Goal: Transaction & Acquisition: Purchase product/service

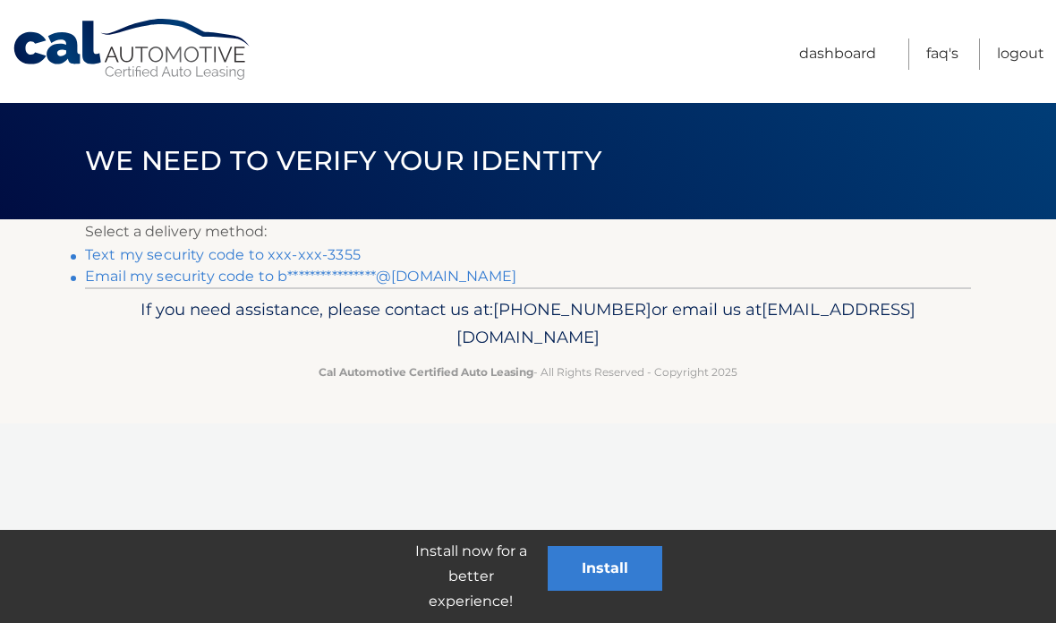
click at [285, 258] on link "Text my security code to xxx-xxx-3355" at bounding box center [223, 254] width 276 height 17
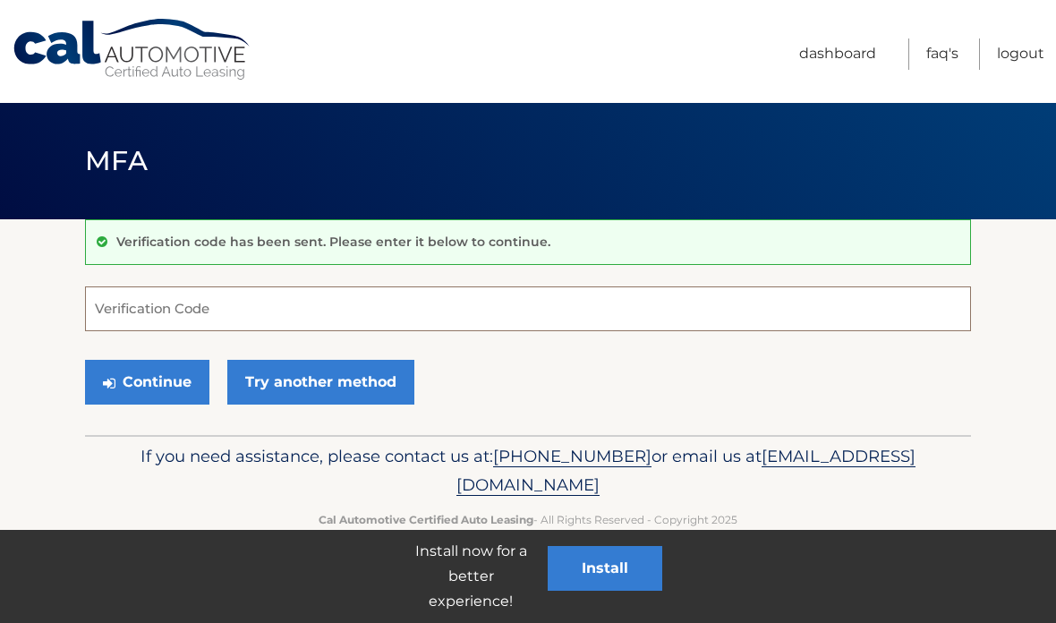
click at [597, 303] on input "Verification Code" at bounding box center [528, 308] width 886 height 45
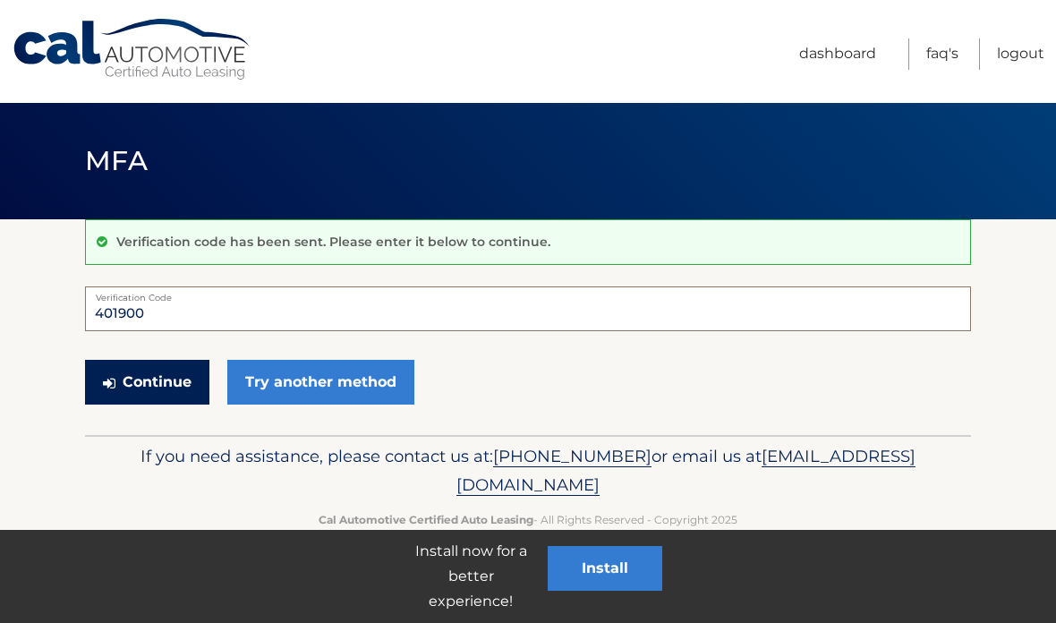
type input "401900"
click at [151, 381] on button "Continue" at bounding box center [147, 382] width 124 height 45
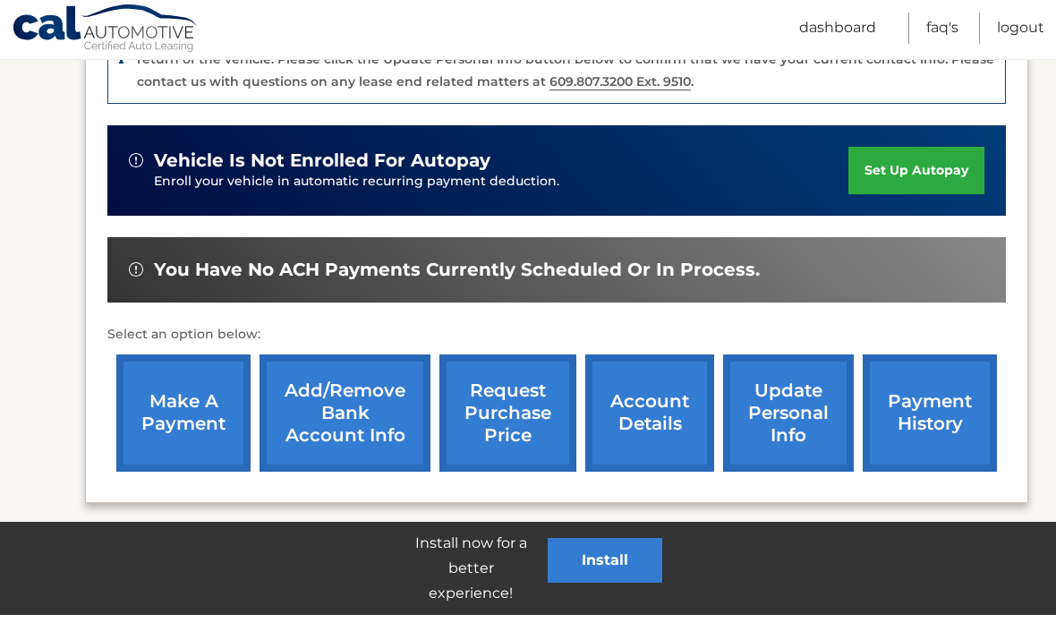
scroll to position [566, 0]
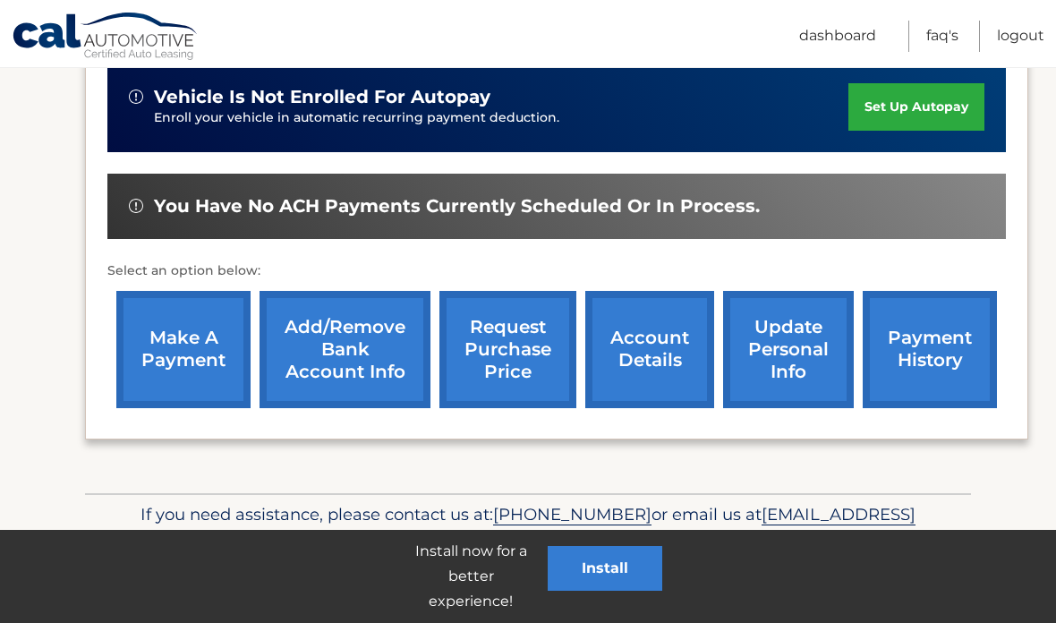
click at [190, 345] on link "make a payment" at bounding box center [183, 349] width 134 height 117
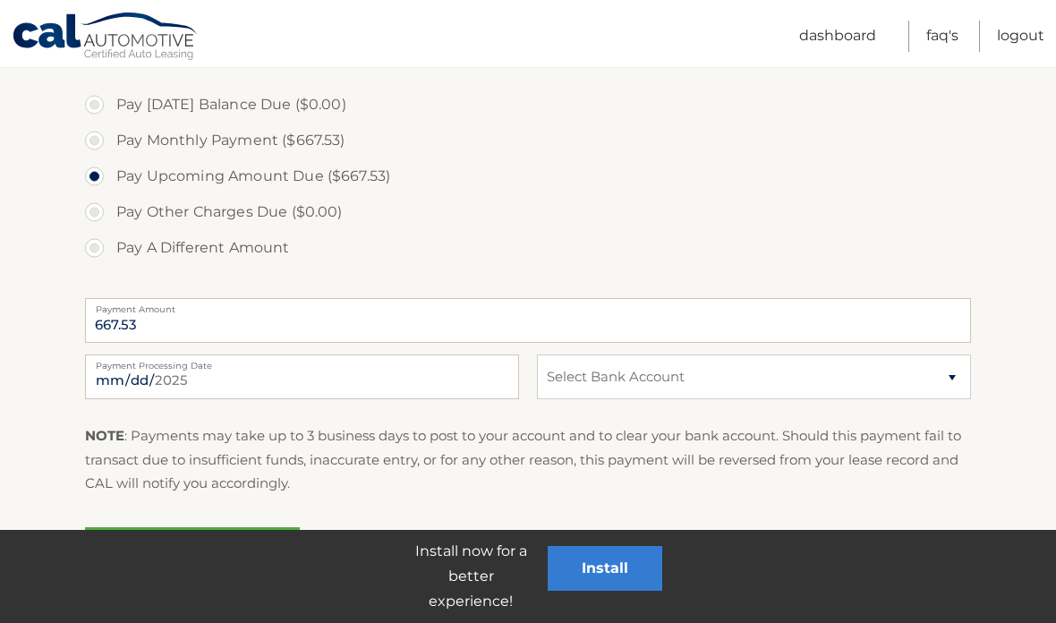
scroll to position [624, 0]
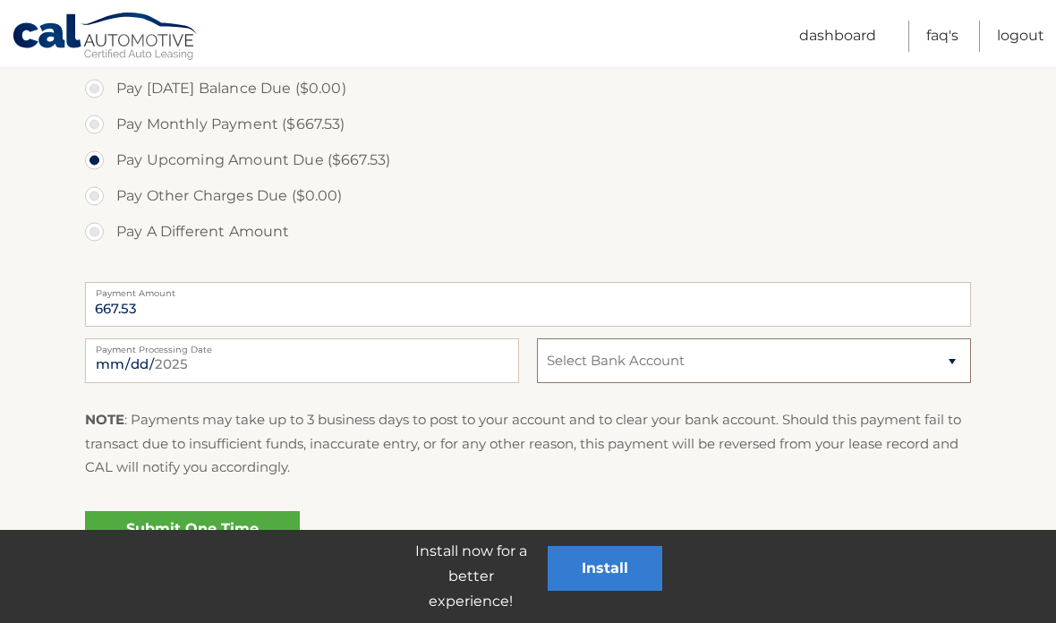
click at [681, 372] on select "Select Bank Account Checking WELLS FARGO BANK *****6777 Checking WELLS FARGO BA…" at bounding box center [754, 360] width 434 height 45
select select "YzljYTQ2NzUtY2I0MC00YmQ4LWFlNDQtMjFlZmJlNjRmNjI0"
click at [235, 542] on link "Submit One Time Payment" at bounding box center [192, 539] width 215 height 57
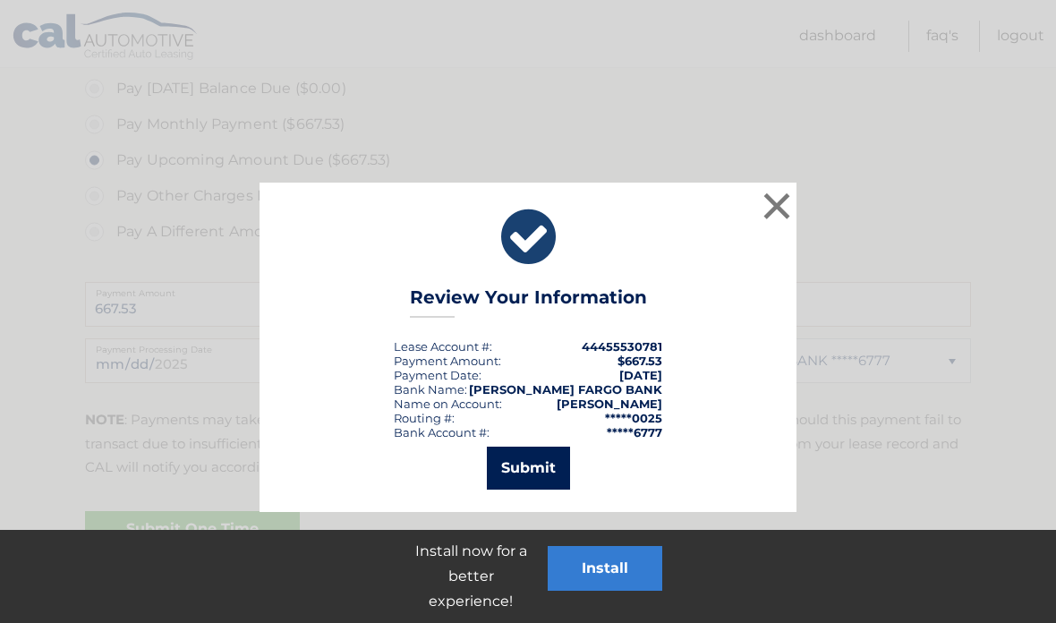
click at [527, 459] on button "Submit" at bounding box center [528, 467] width 83 height 43
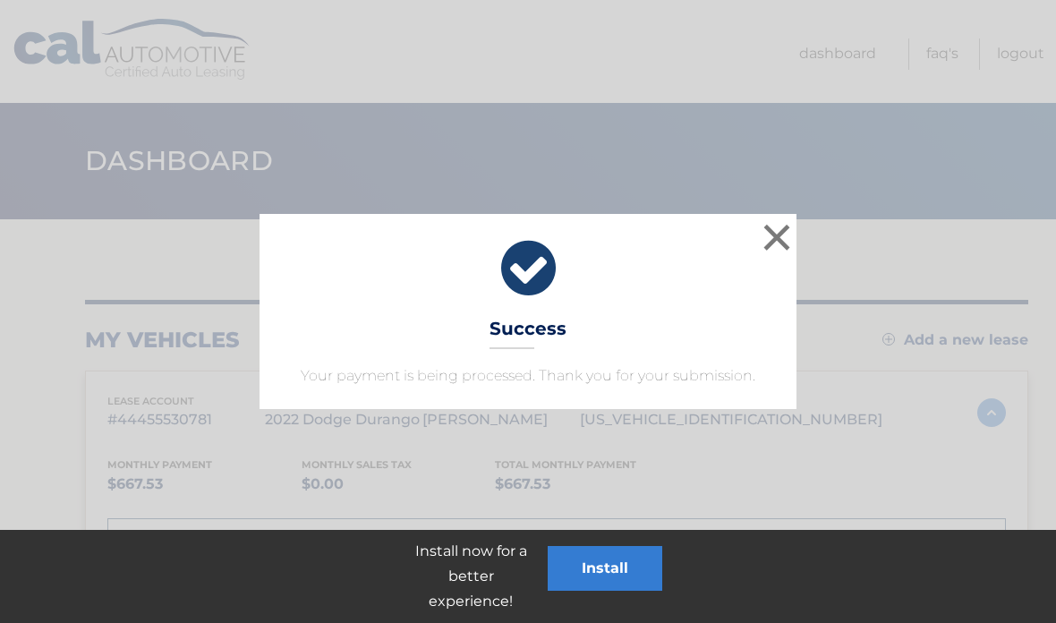
click at [775, 237] on button "×" at bounding box center [777, 237] width 36 height 36
